Goal: Check status: Check status

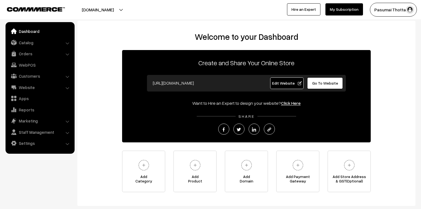
click at [20, 54] on link "Orders" at bounding box center [40, 54] width 66 height 10
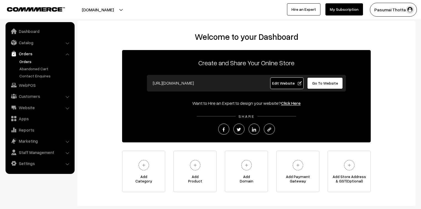
click at [25, 63] on link "Orders" at bounding box center [45, 62] width 55 height 6
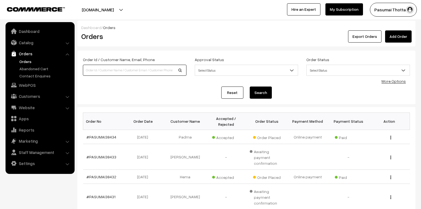
click at [103, 70] on input at bounding box center [135, 70] width 104 height 11
type input "bharathi"
click at [250, 87] on button "Search" at bounding box center [261, 93] width 22 height 12
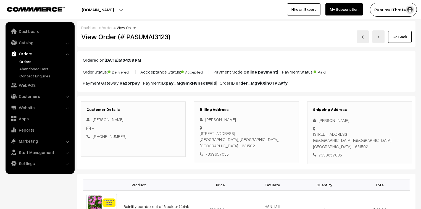
scroll to position [22, 0]
